Goal: Navigation & Orientation: Go to known website

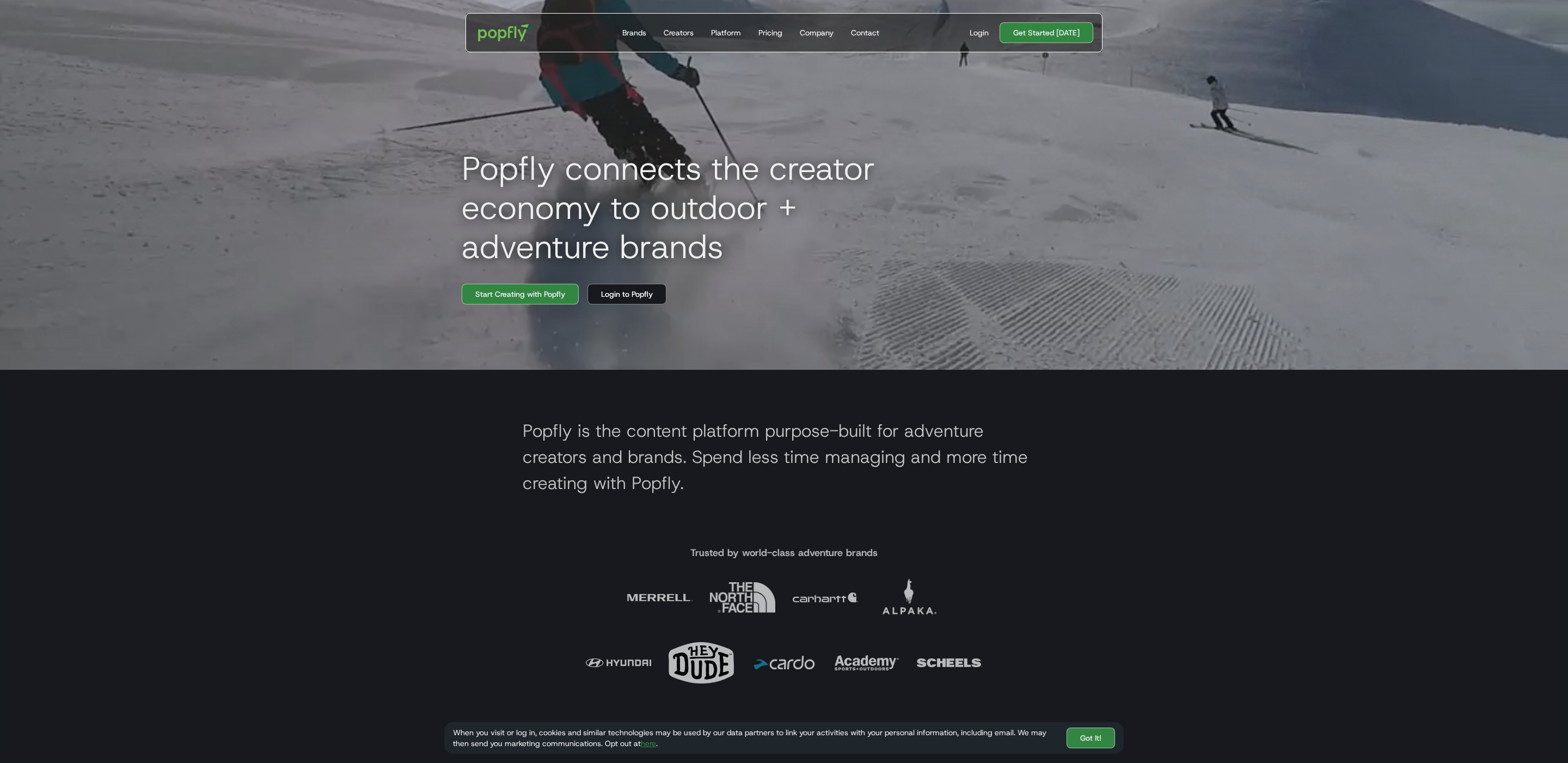
scroll to position [387, 0]
